Goal: Navigation & Orientation: Go to known website

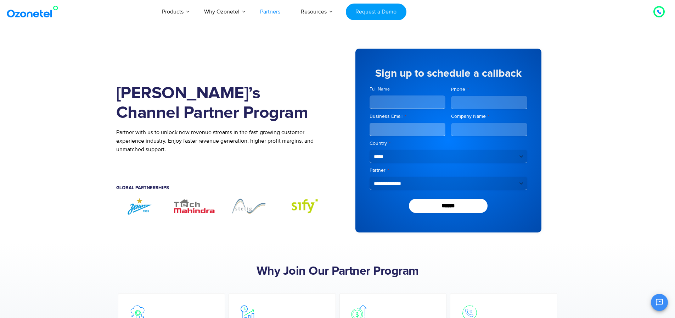
click at [34, 12] on img at bounding box center [33, 11] width 57 height 13
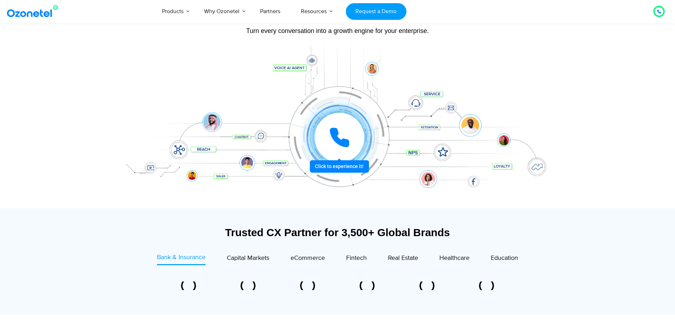
click at [341, 139] on icon at bounding box center [339, 137] width 21 height 21
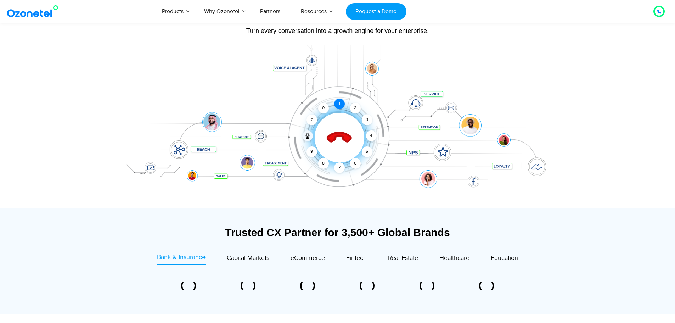
click at [337, 101] on div "1" at bounding box center [339, 104] width 11 height 11
click at [341, 133] on icon at bounding box center [339, 138] width 25 height 25
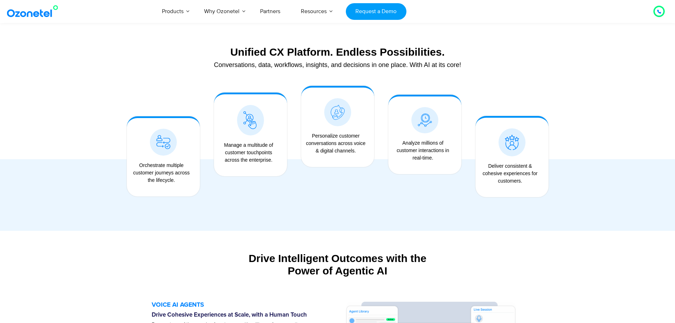
scroll to position [542, 0]
